Goal: Information Seeking & Learning: Check status

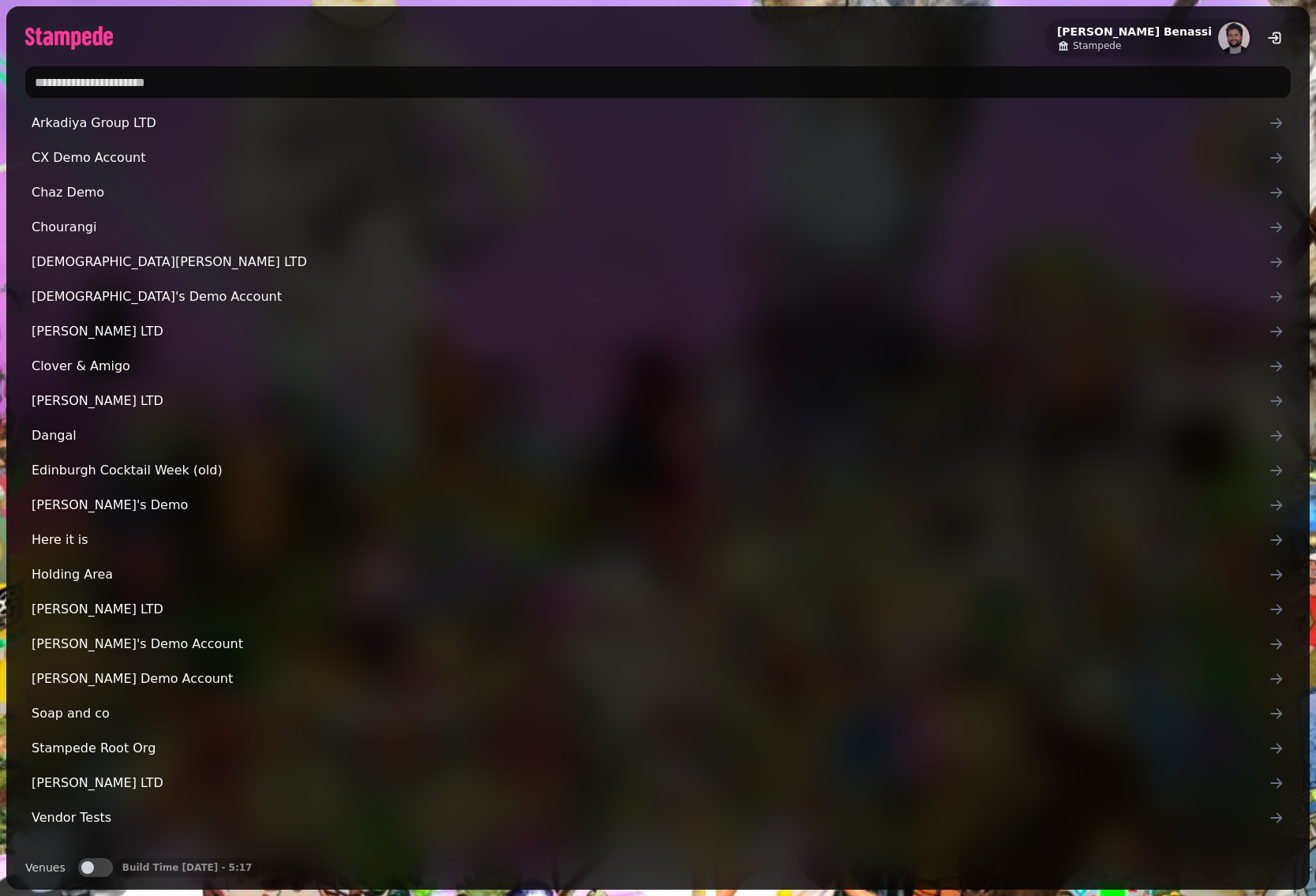
click at [517, 91] on input "text" at bounding box center [658, 82] width 1266 height 32
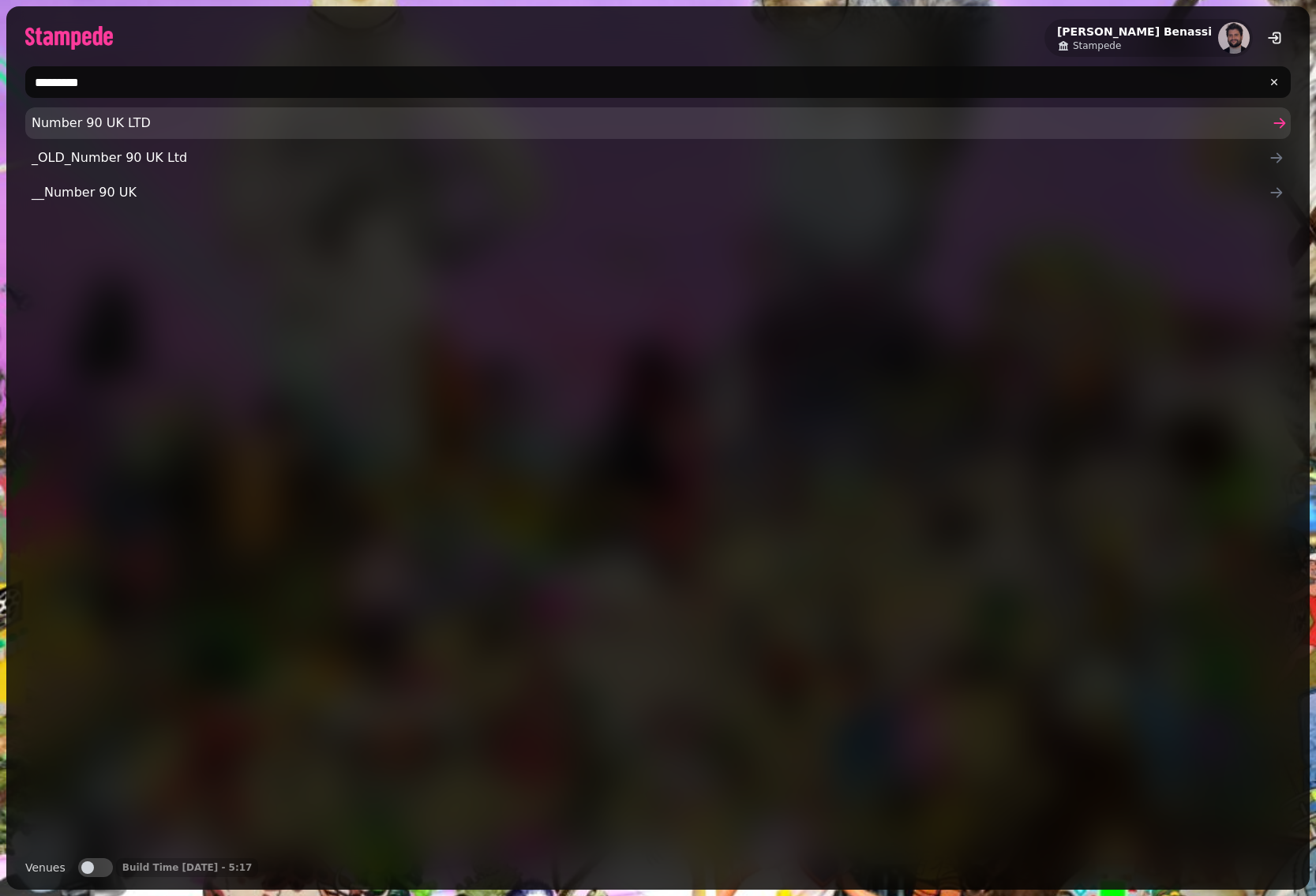
type input "*********"
click at [76, 134] on link "Number 90 UK LTD" at bounding box center [658, 123] width 1266 height 32
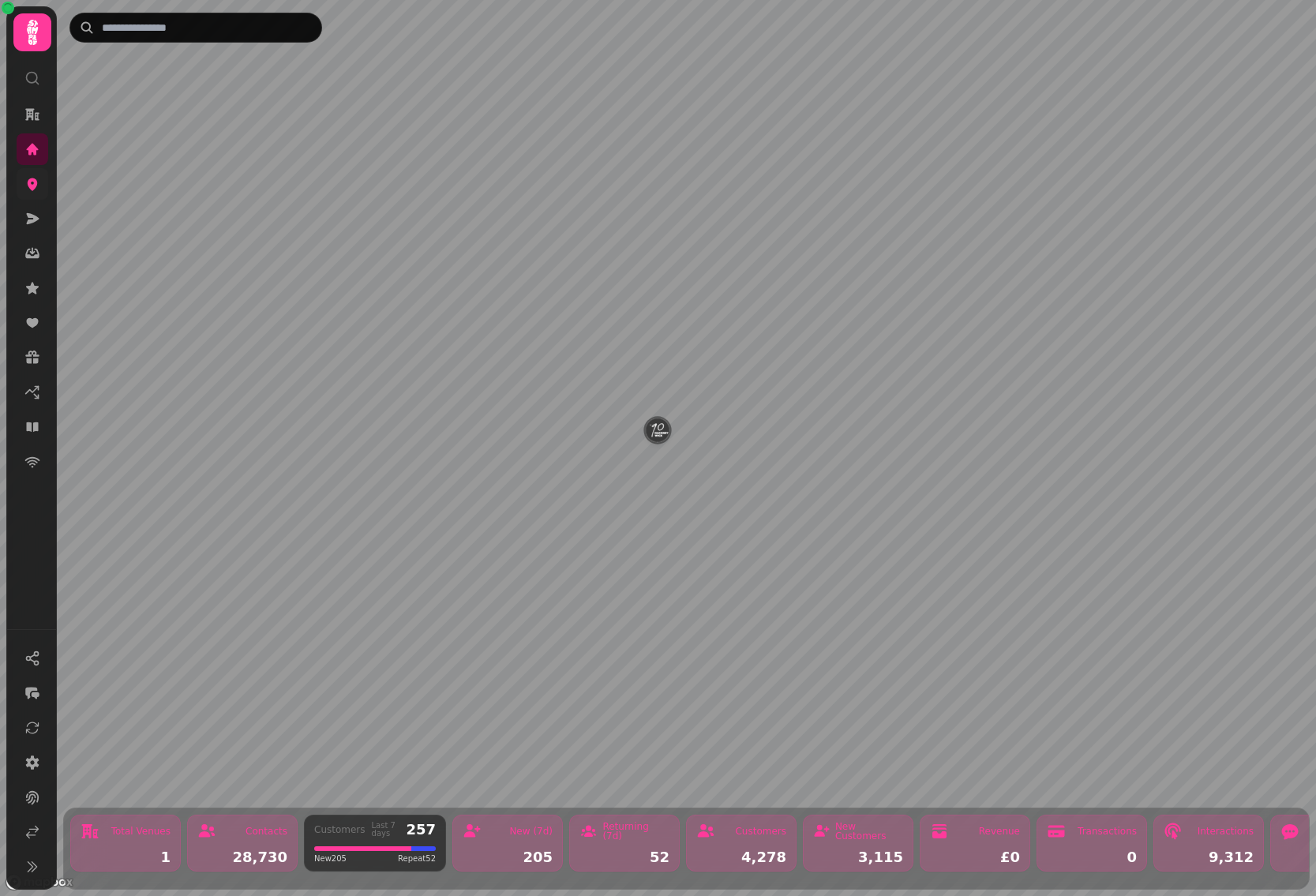
click at [36, 195] on link at bounding box center [32, 184] width 32 height 32
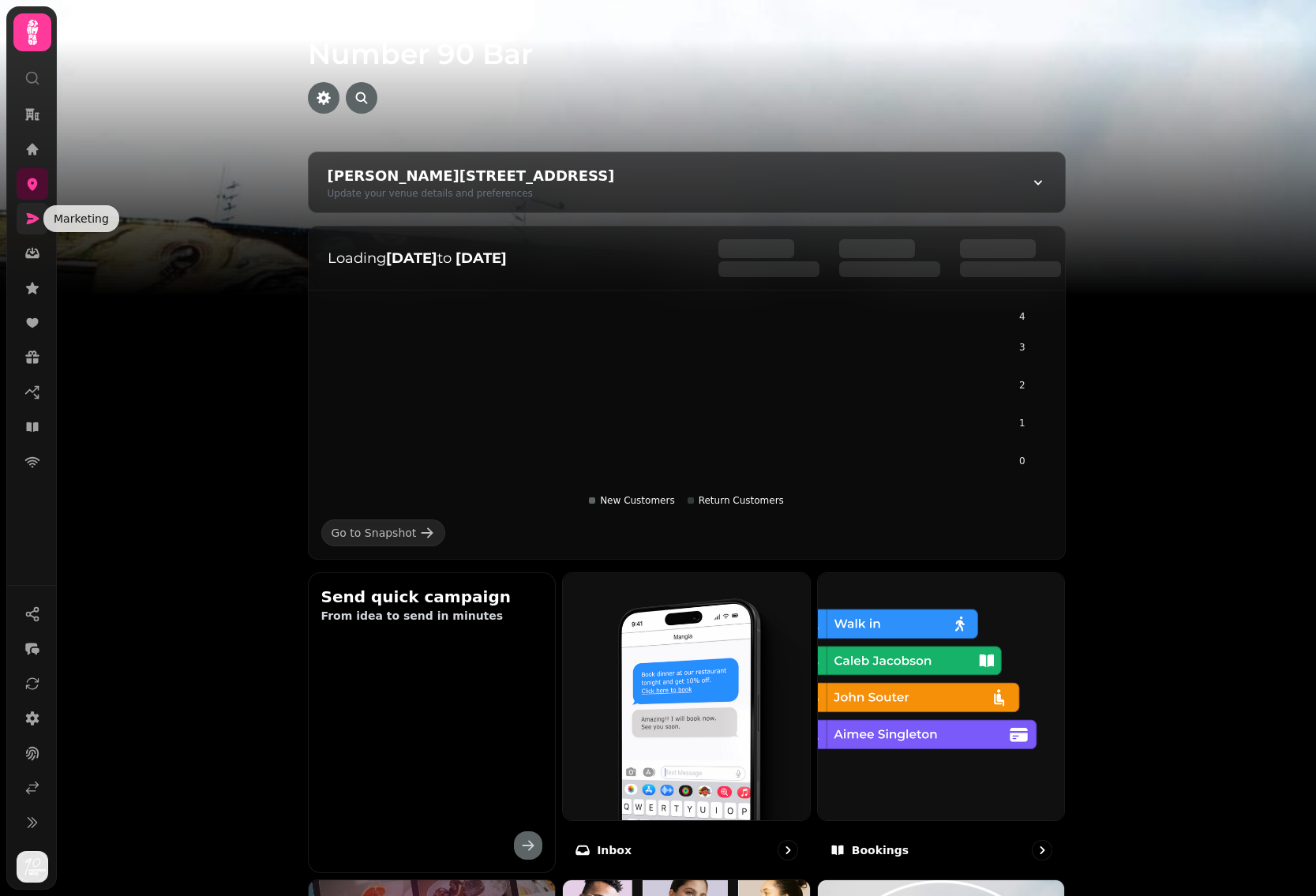
click at [35, 224] on icon at bounding box center [32, 219] width 15 height 15
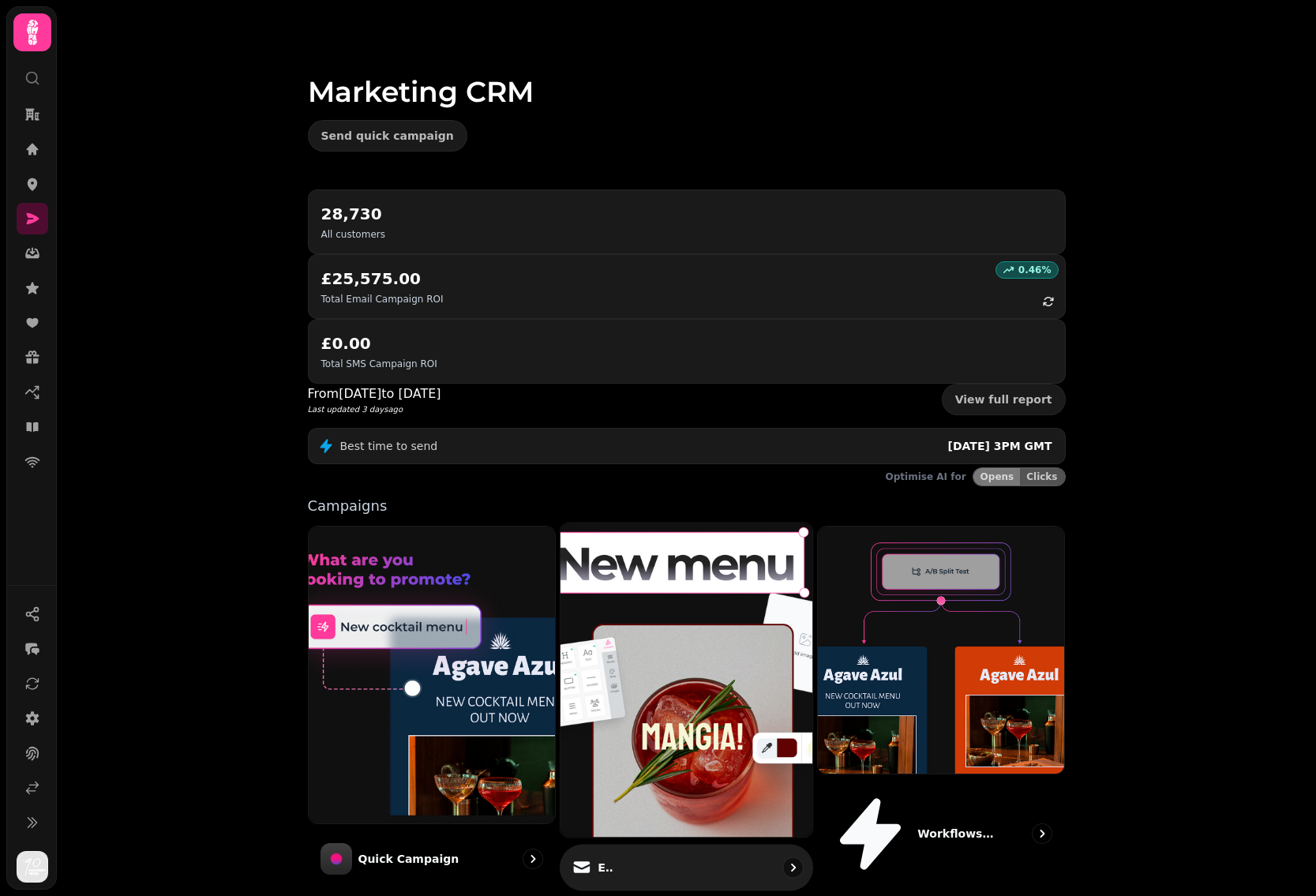
click at [655, 582] on img at bounding box center [686, 680] width 277 height 345
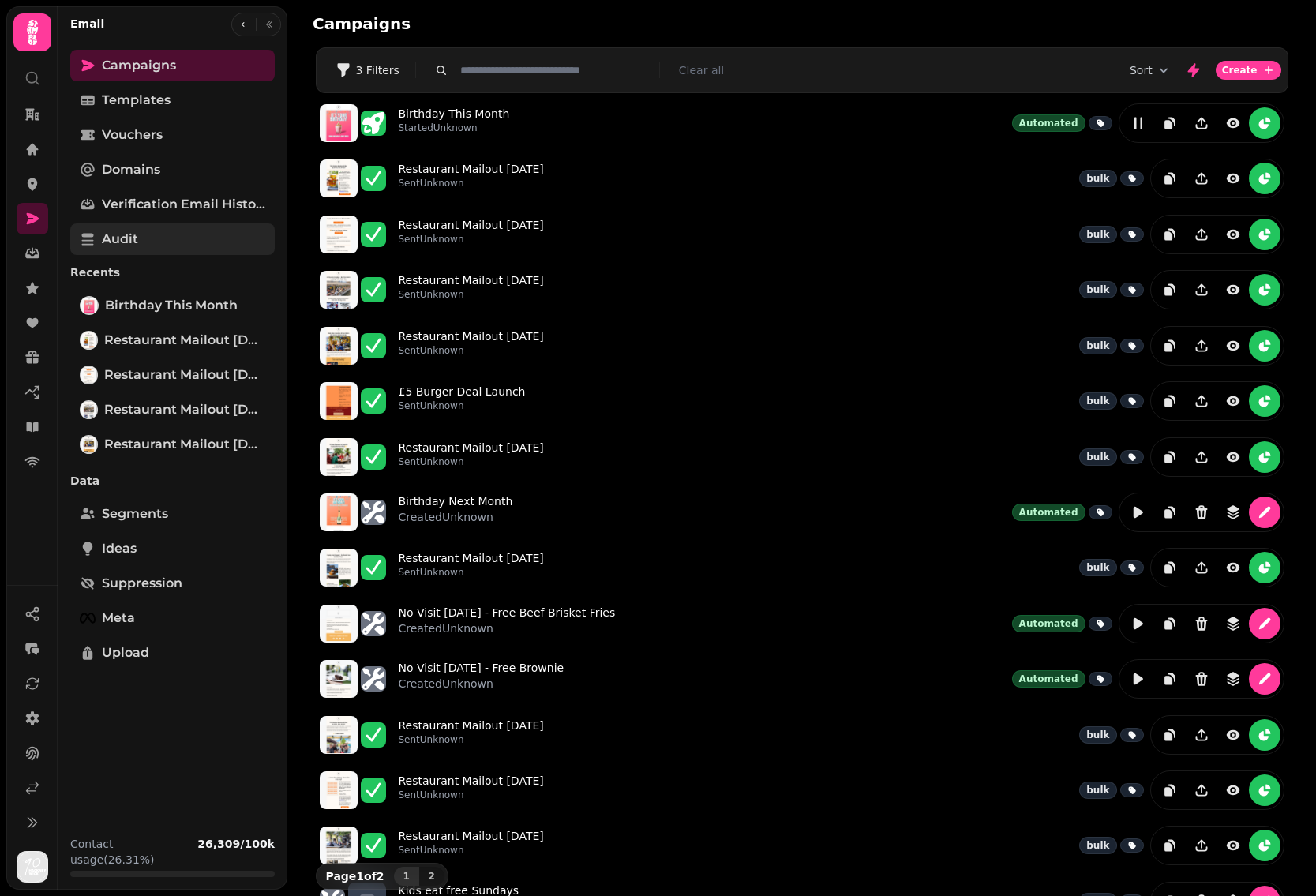
click at [155, 230] on link "Audit" at bounding box center [172, 239] width 204 height 32
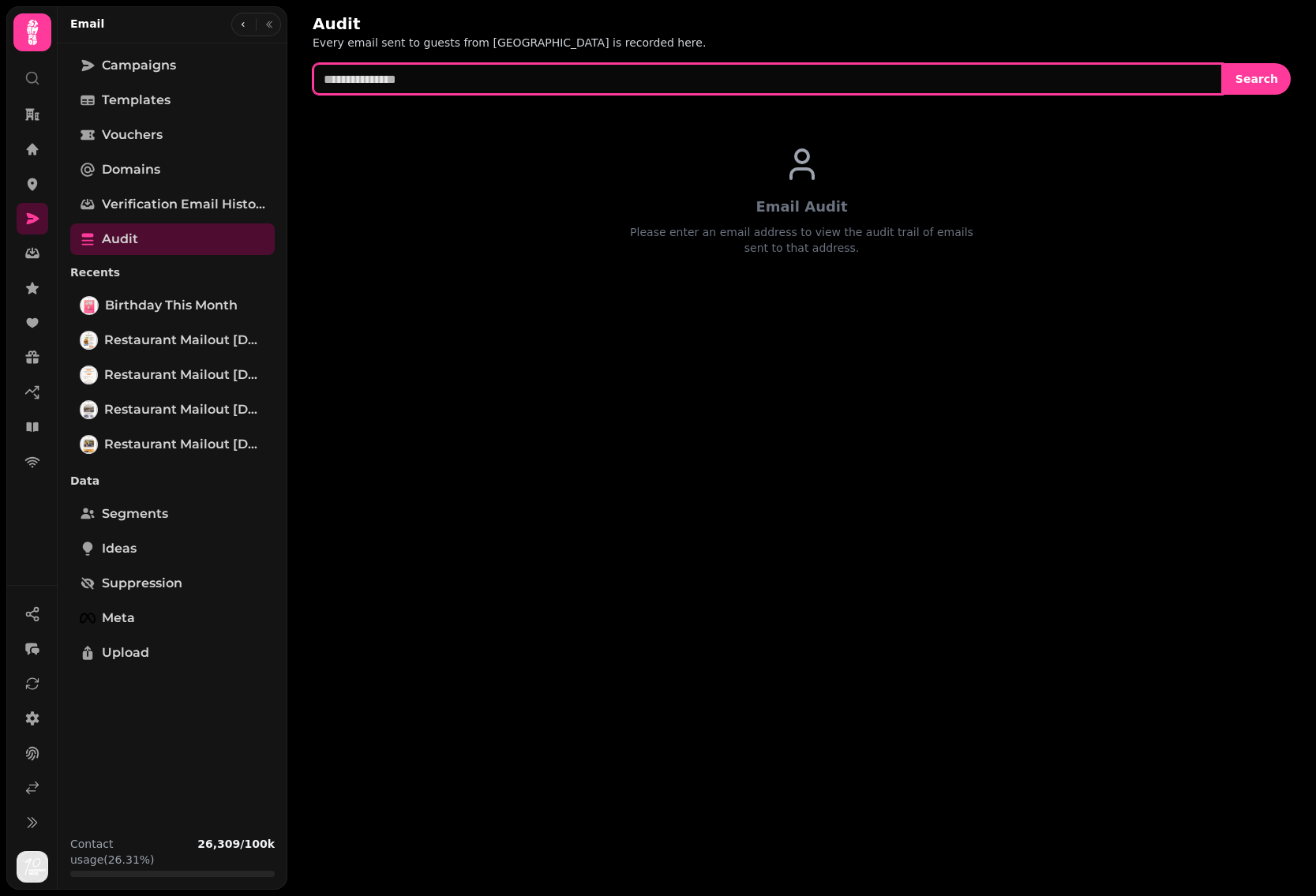
click at [448, 73] on input "text" at bounding box center [767, 78] width 911 height 32
paste input "**********"
type input "**********"
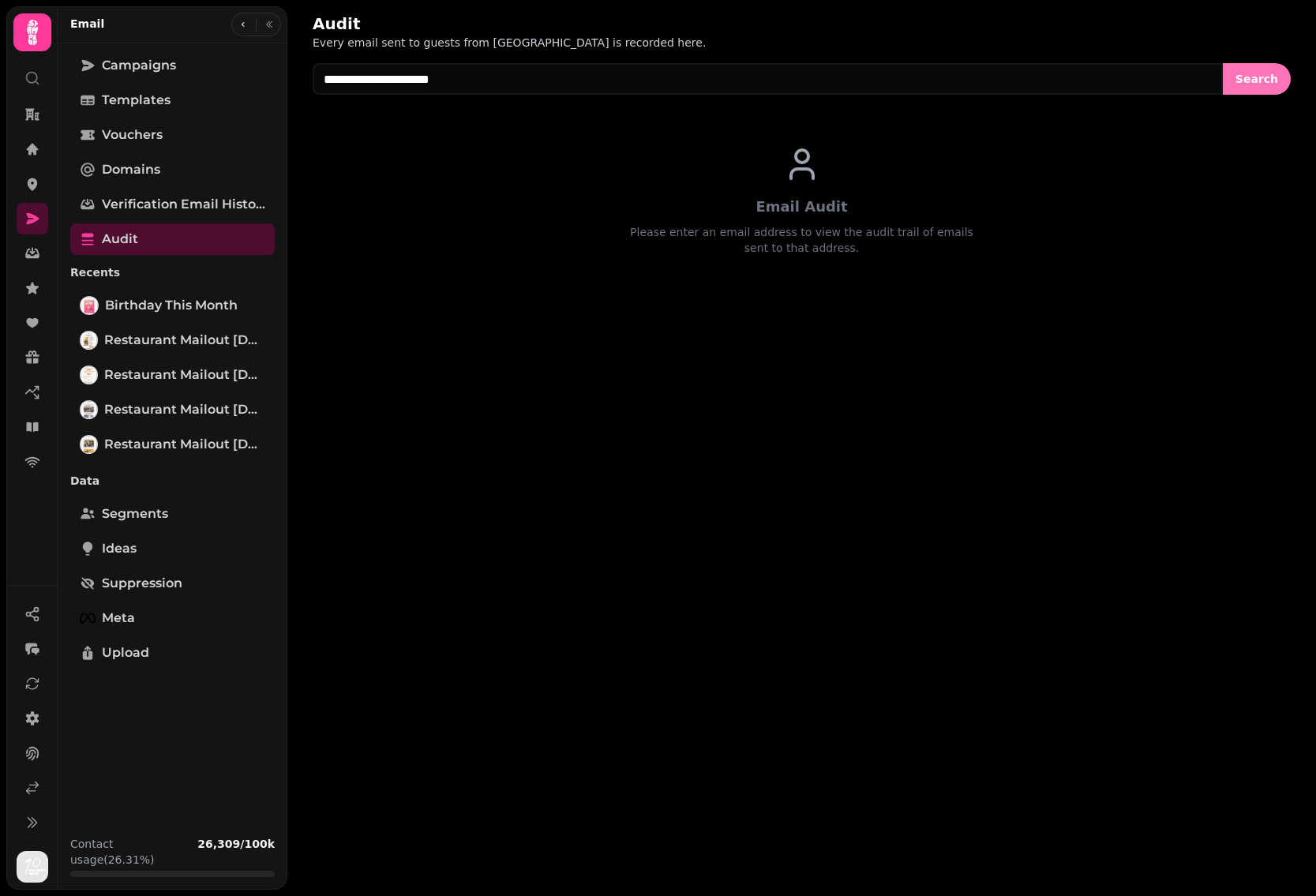
click at [1271, 75] on span "Search" at bounding box center [1257, 78] width 43 height 11
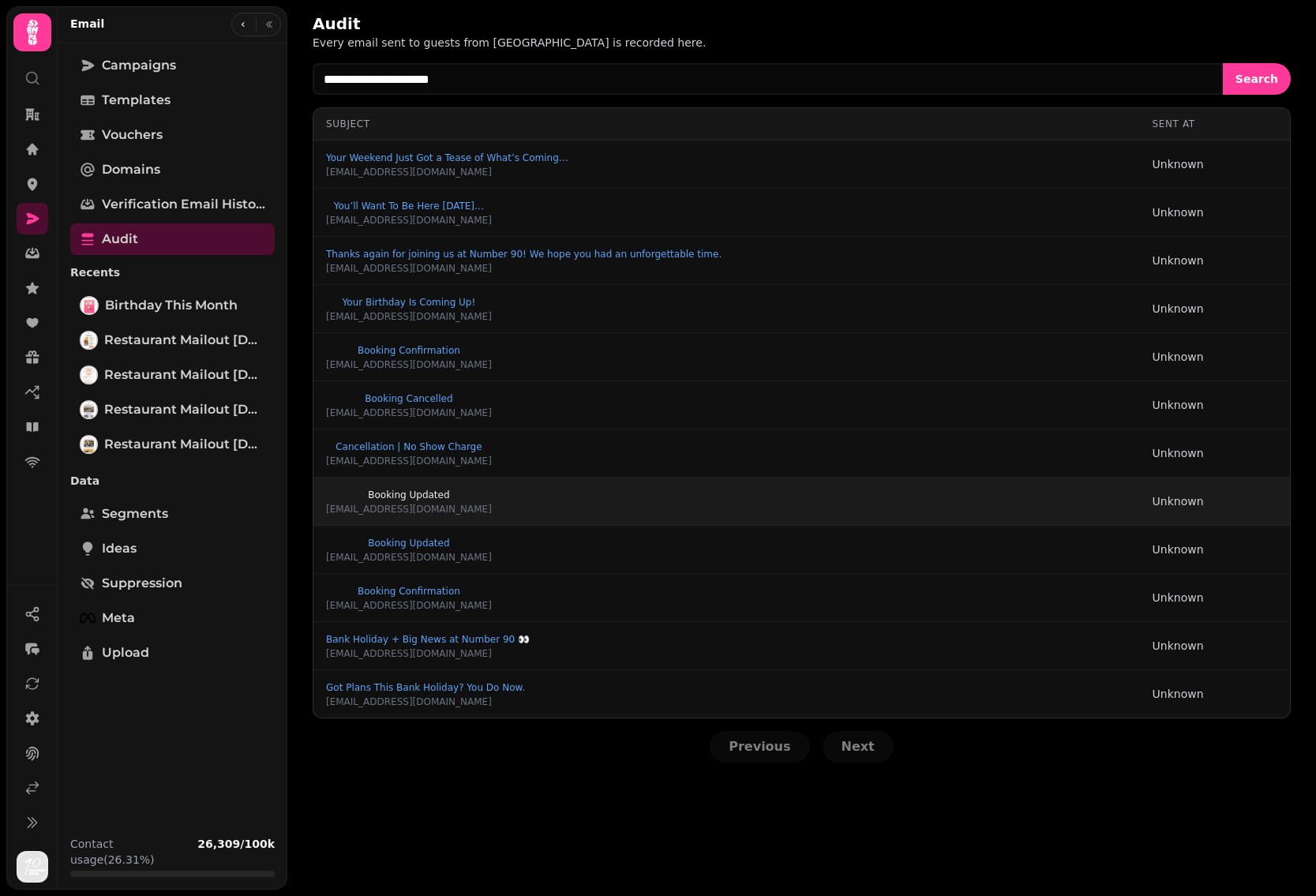
click at [398, 487] on button "Booking Updated" at bounding box center [408, 494] width 165 height 15
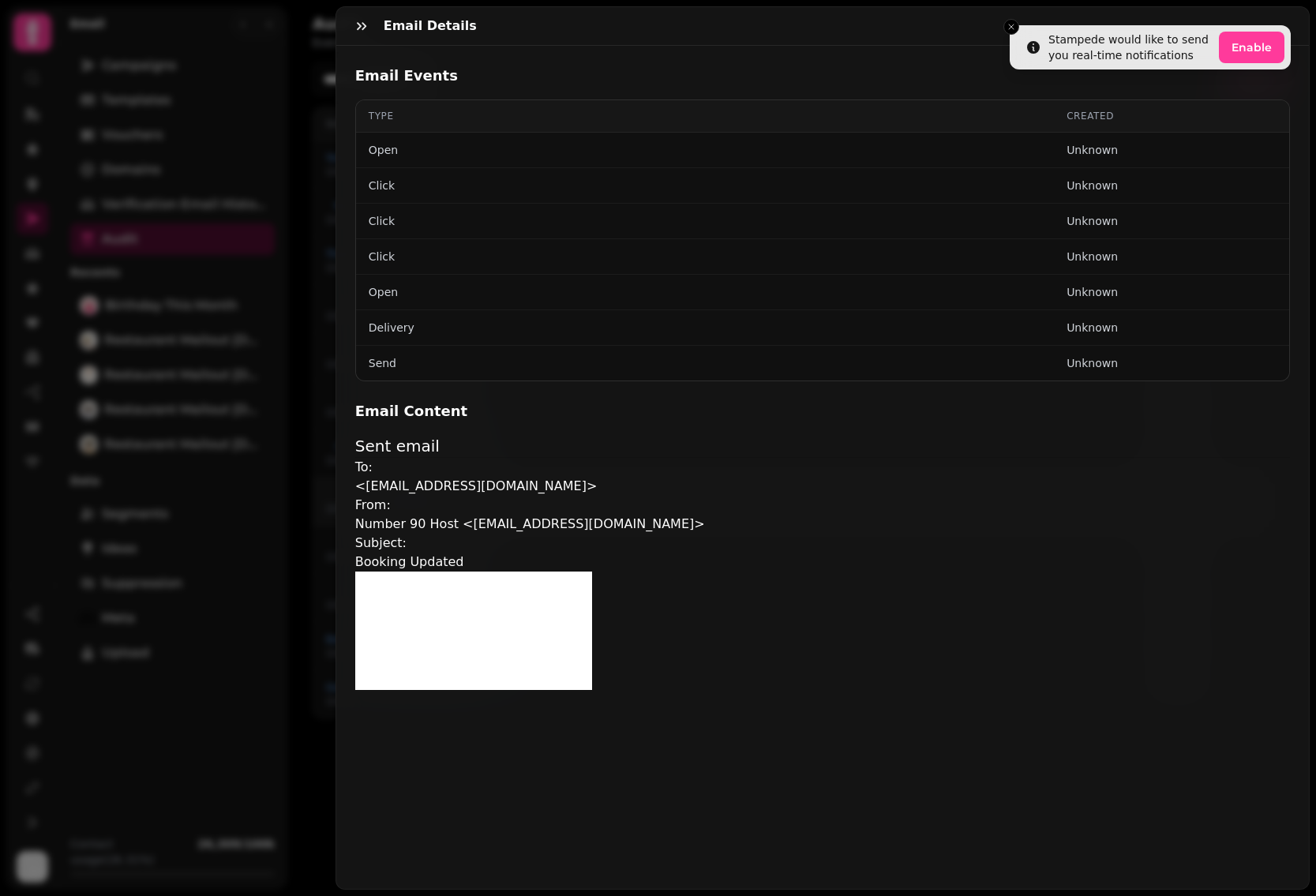
scroll to position [240, 0]
click at [358, 27] on icon "button" at bounding box center [362, 26] width 10 height 8
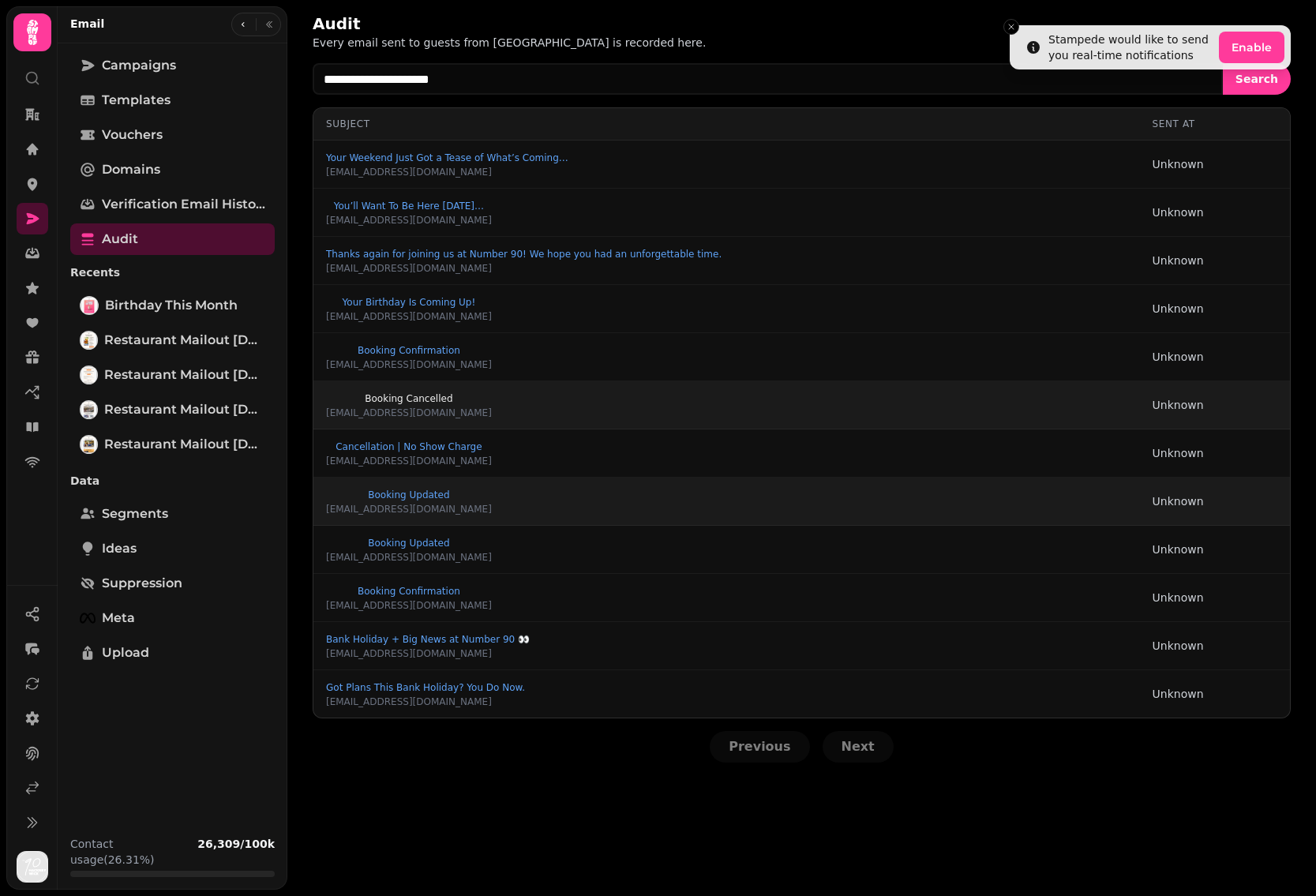
click at [367, 394] on span "Booking Cancelled" at bounding box center [408, 399] width 165 height 10
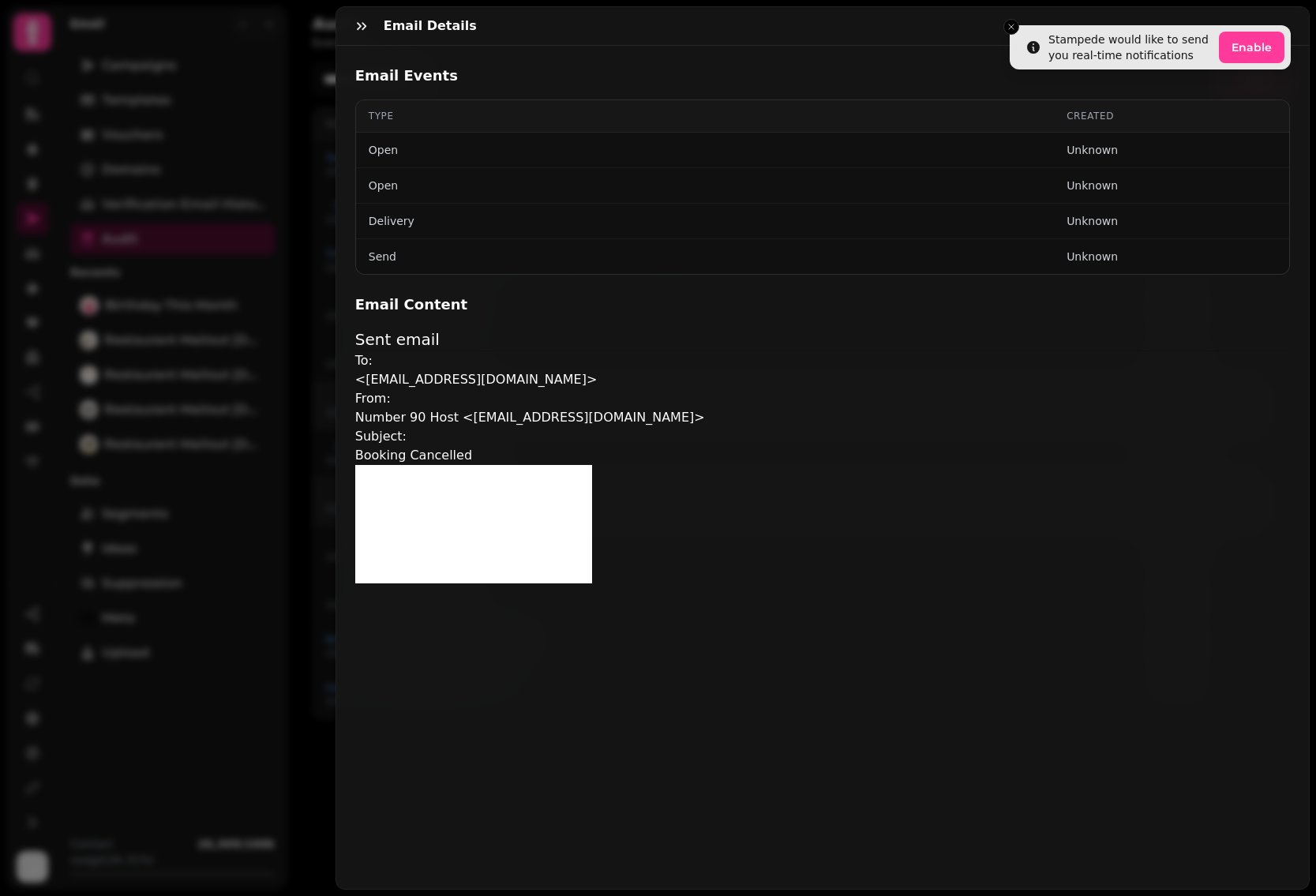
scroll to position [134, 0]
click at [362, 28] on icon "button" at bounding box center [362, 26] width 10 height 8
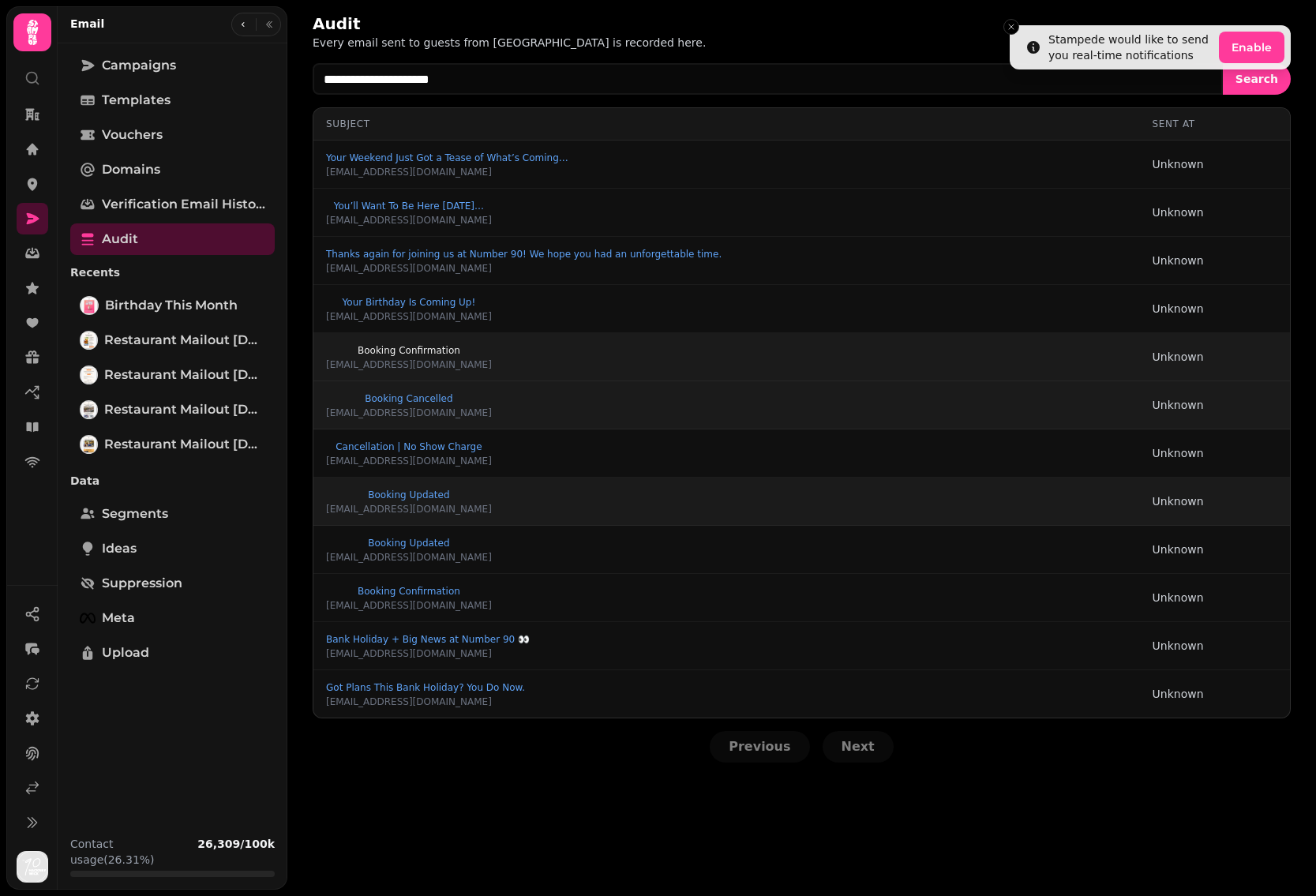
click at [406, 351] on span "Booking Confirmation" at bounding box center [408, 350] width 165 height 10
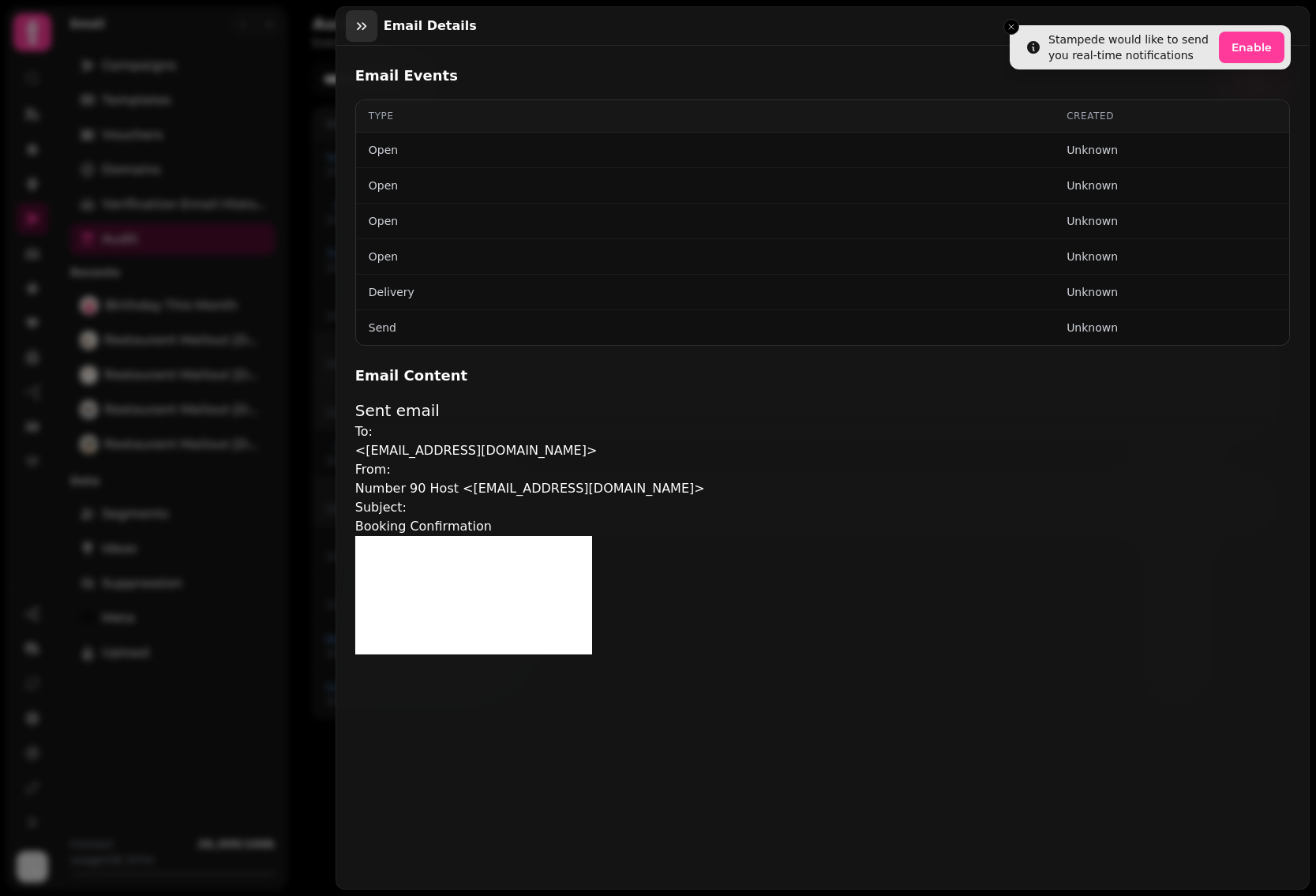
click at [354, 25] on icon "button" at bounding box center [362, 26] width 15 height 15
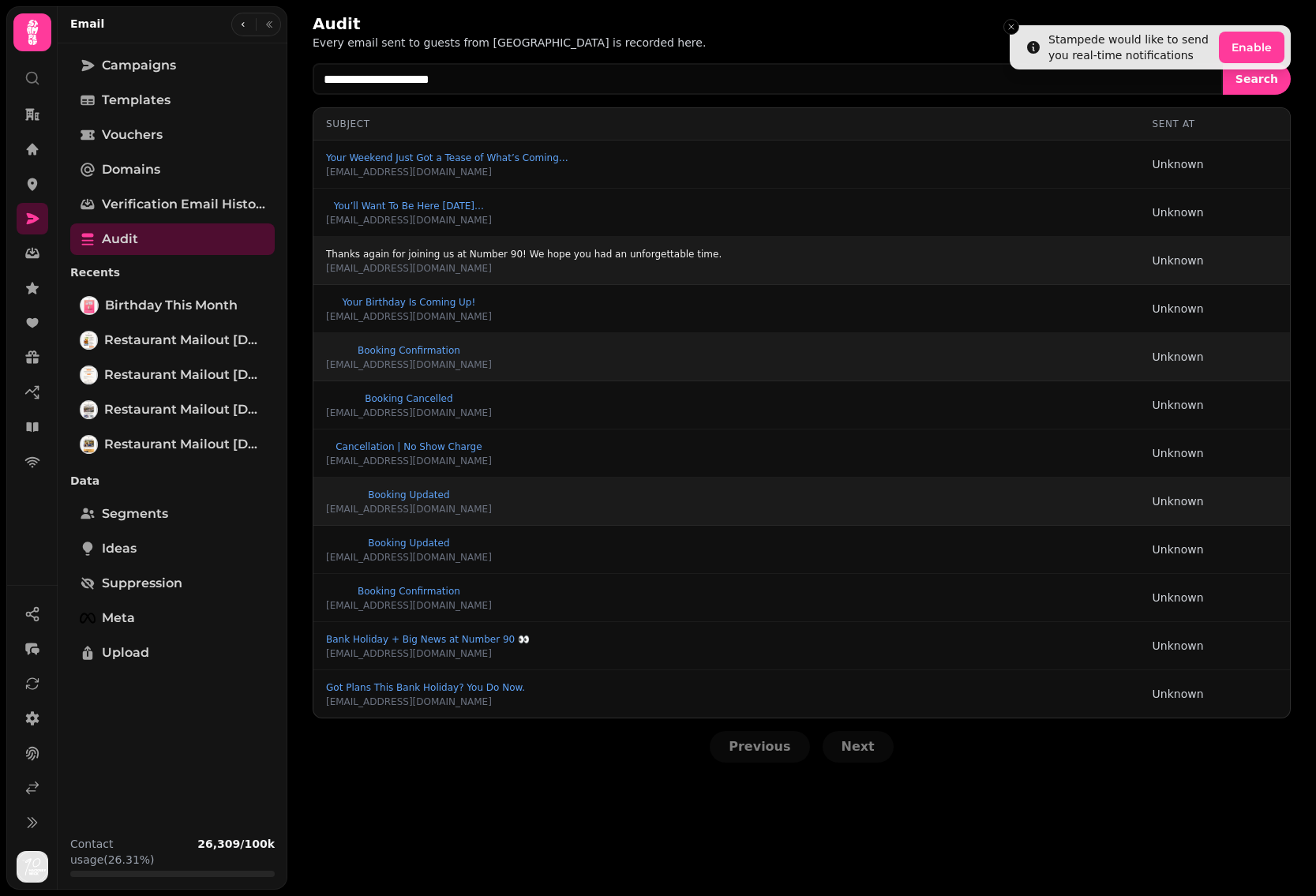
click at [384, 256] on span "Thanks again for joining us at Number 90! We hope you had an unforgettable time." at bounding box center [523, 254] width 396 height 10
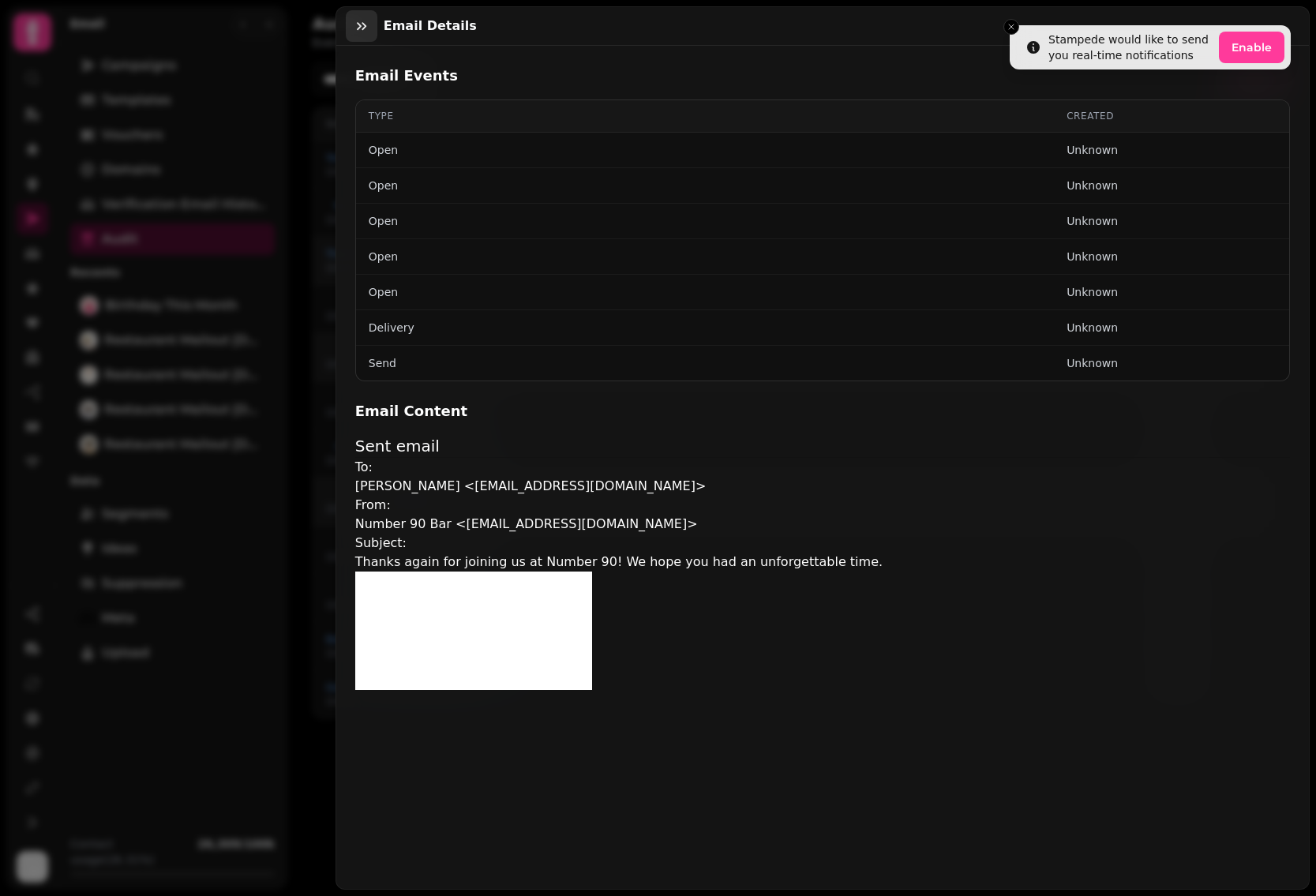
click at [352, 20] on button "button" at bounding box center [361, 26] width 32 height 32
